Goal: Obtain resource: Download file/media

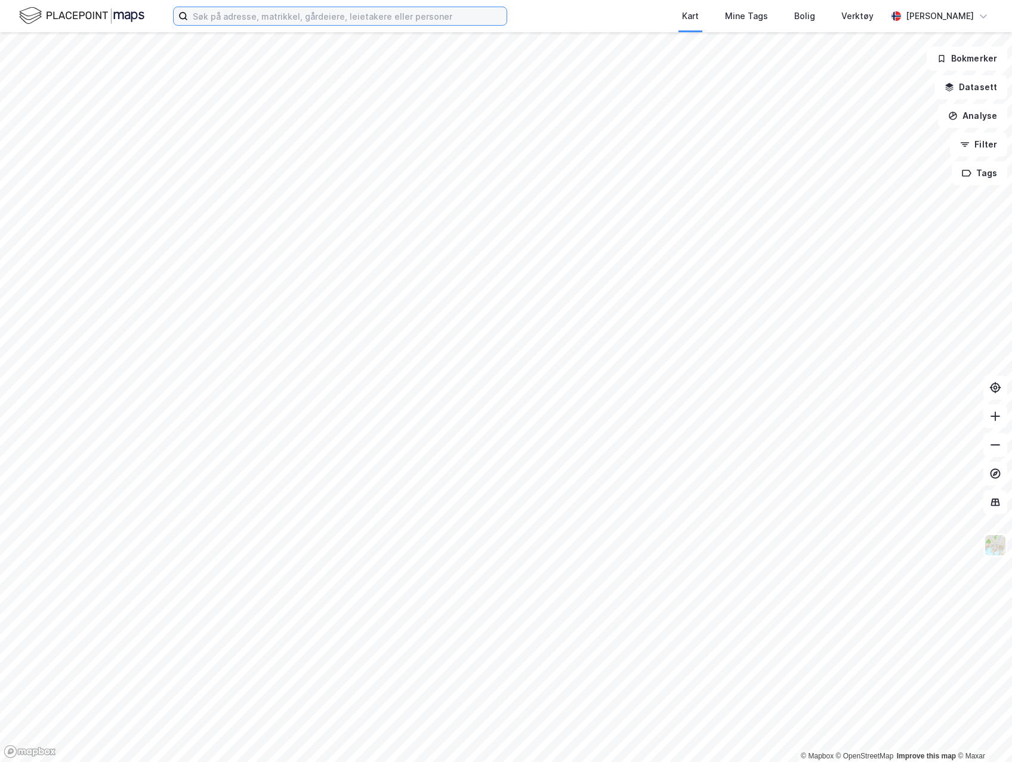
click at [353, 15] on input at bounding box center [347, 16] width 319 height 18
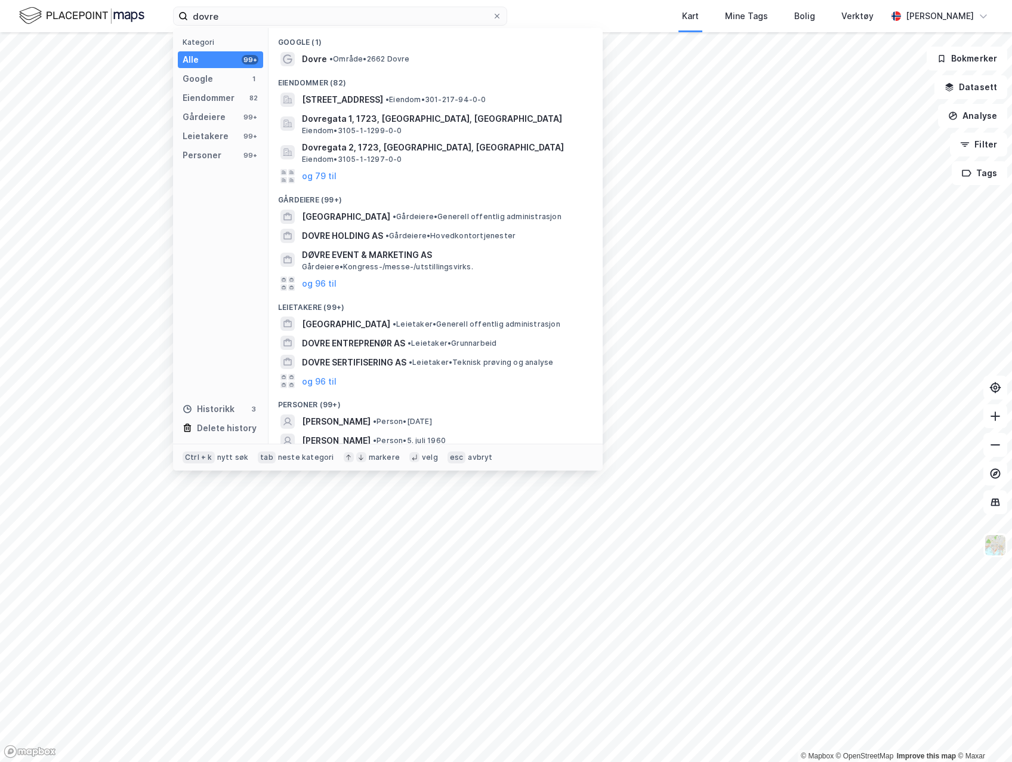
click at [397, 62] on span "• Område • 2662 Dovre" at bounding box center [370, 59] width 81 height 10
click at [378, 16] on input "dovre" at bounding box center [340, 16] width 304 height 18
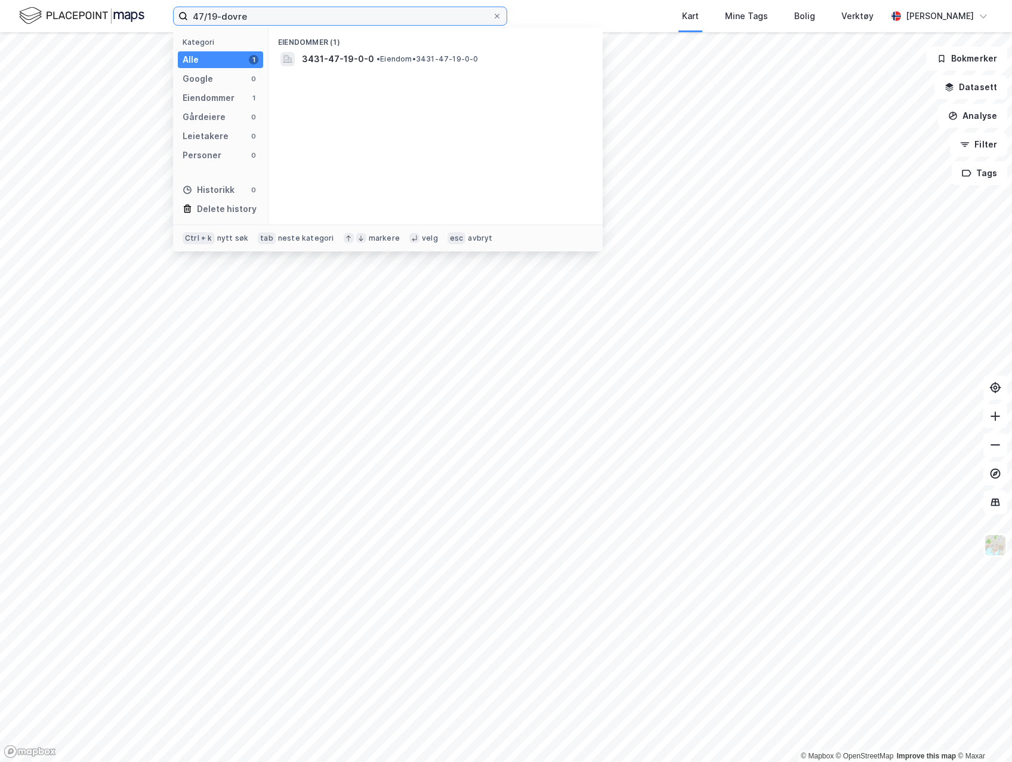
type input "47/19-dovre"
click at [418, 56] on span "• Eiendom • 3431-47-19-0-0" at bounding box center [428, 59] width 102 height 10
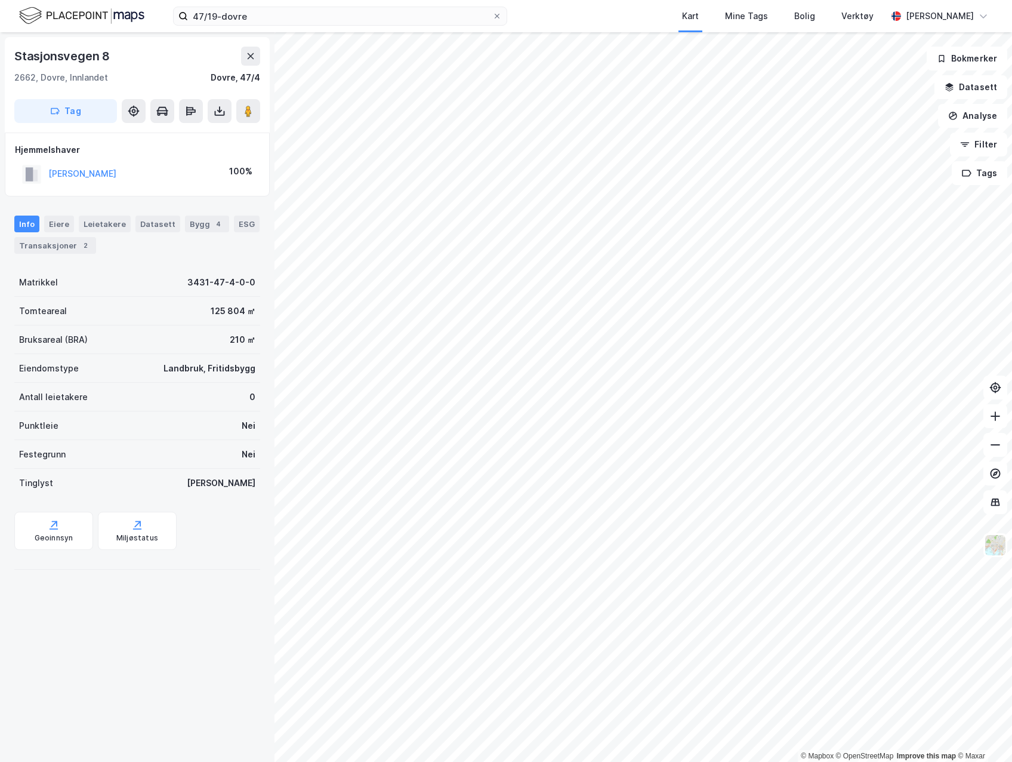
click at [222, 107] on icon at bounding box center [220, 111] width 12 height 12
click at [190, 138] on div "Last ned grunnbok" at bounding box center [160, 135] width 69 height 10
